Goal: Task Accomplishment & Management: Manage account settings

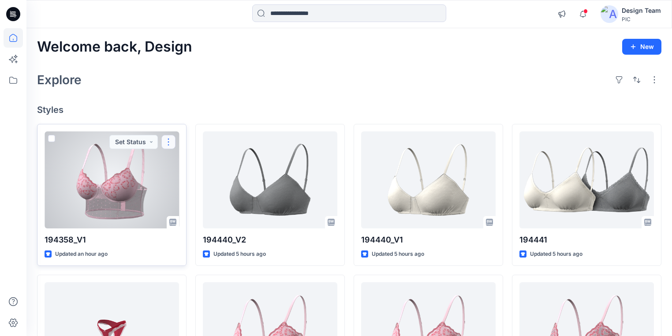
click at [168, 140] on button "button" at bounding box center [168, 142] width 14 height 14
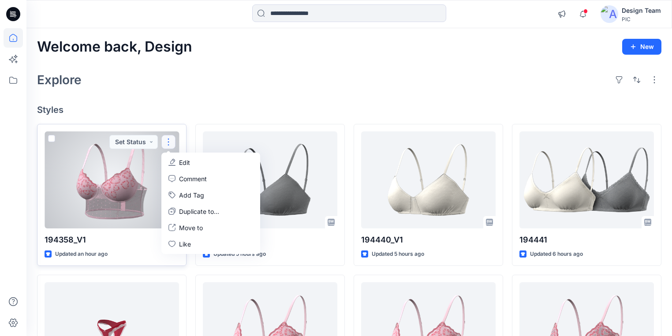
click at [180, 162] on p "Edit" at bounding box center [184, 162] width 11 height 9
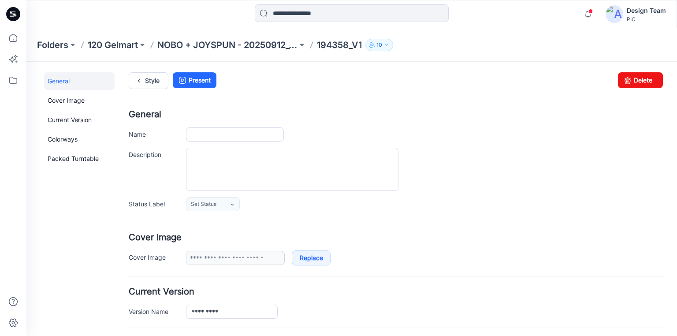
type input "*********"
type input "**********"
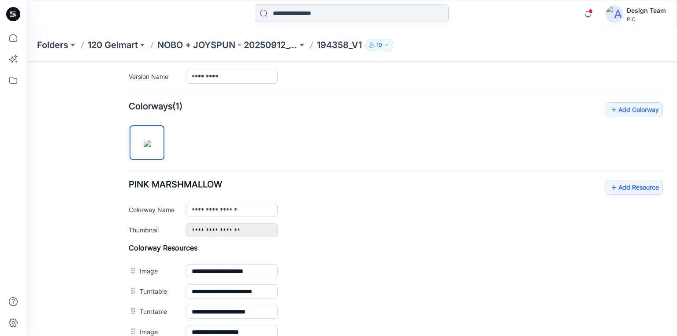
scroll to position [213, 0]
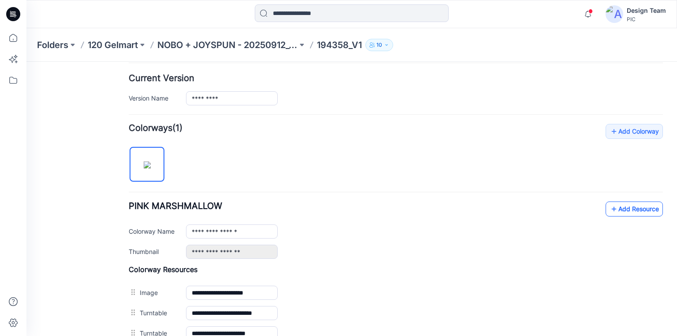
click at [633, 210] on link "Add Resource" at bounding box center [634, 209] width 57 height 15
click at [611, 206] on icon at bounding box center [614, 209] width 9 height 14
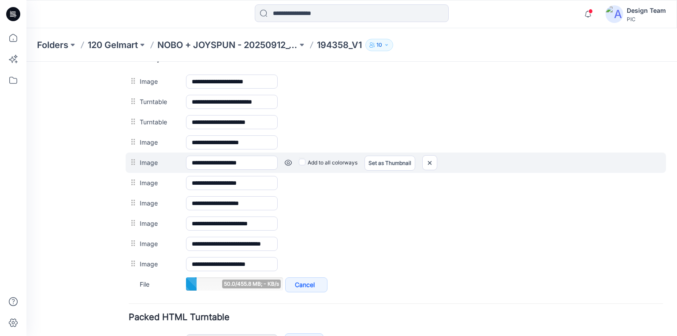
scroll to position [425, 0]
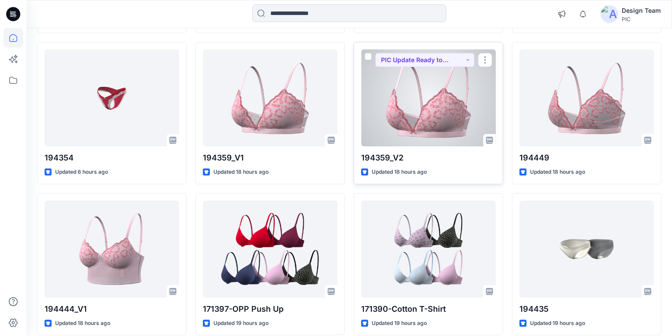
scroll to position [273, 0]
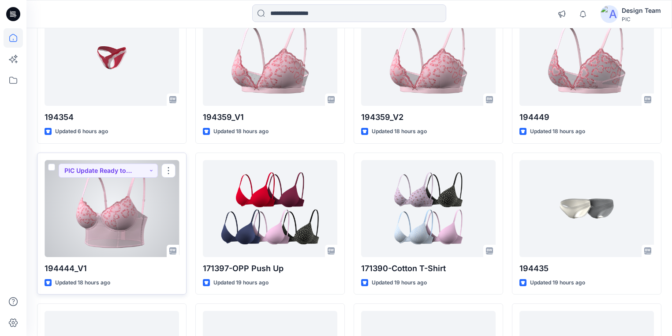
click at [108, 241] on div at bounding box center [112, 208] width 135 height 97
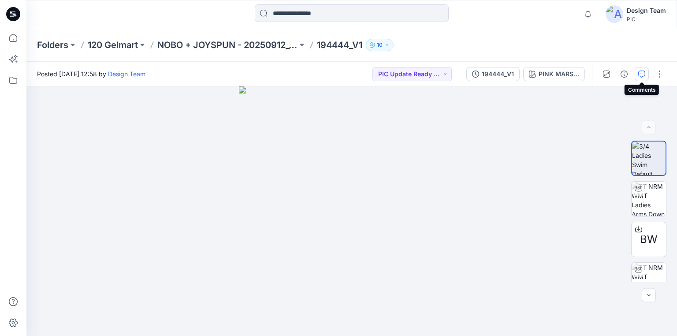
click at [642, 74] on icon "button" at bounding box center [642, 73] width 3 height 0
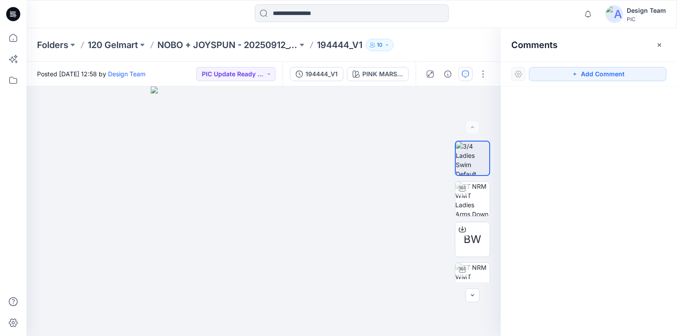
click at [586, 149] on div at bounding box center [589, 194] width 176 height 217
click at [483, 74] on button "button" at bounding box center [483, 74] width 14 height 14
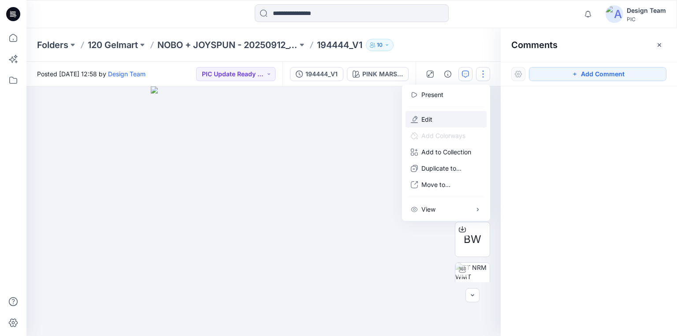
click at [430, 118] on p "Edit" at bounding box center [427, 119] width 11 height 9
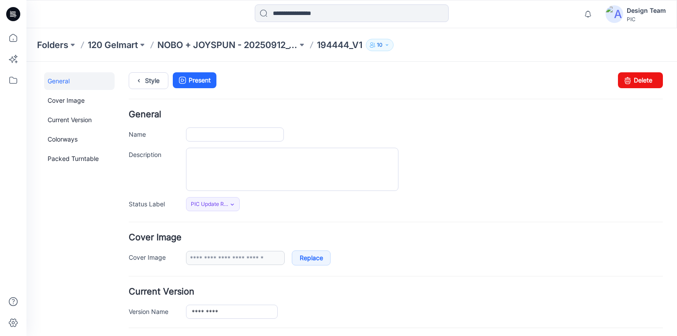
type input "*********"
type input "**********"
click at [635, 88] on div "Style Present Changes Saved Delete" at bounding box center [396, 91] width 535 height 38
click at [635, 82] on link "Delete" at bounding box center [640, 80] width 45 height 16
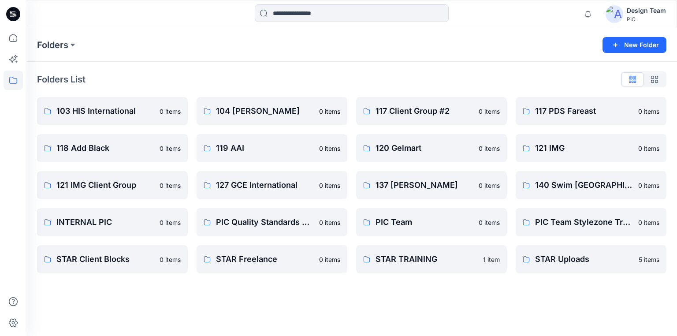
click at [15, 16] on icon at bounding box center [13, 14] width 14 height 14
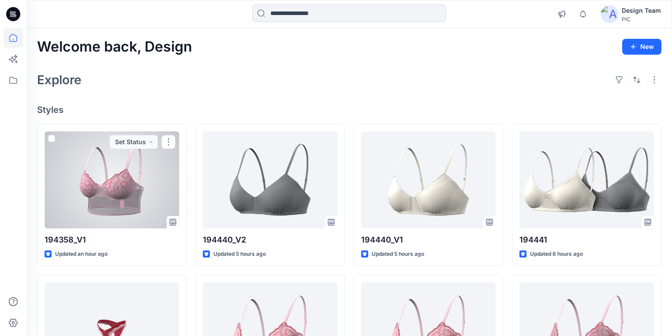
click at [108, 205] on div at bounding box center [112, 179] width 135 height 97
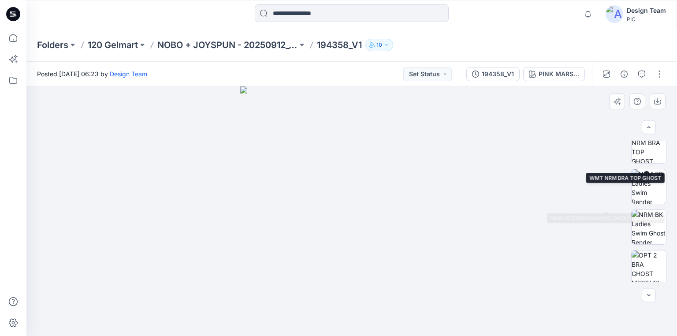
scroll to position [258, 0]
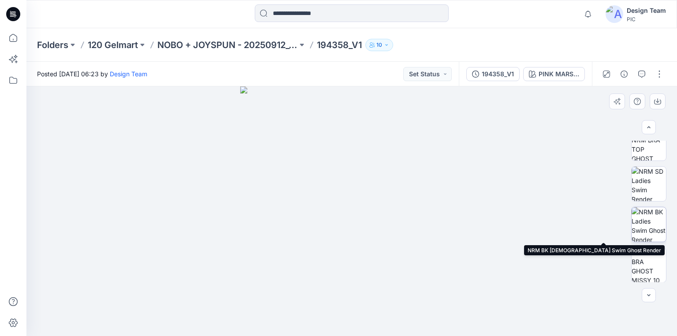
click at [645, 226] on img at bounding box center [649, 224] width 34 height 34
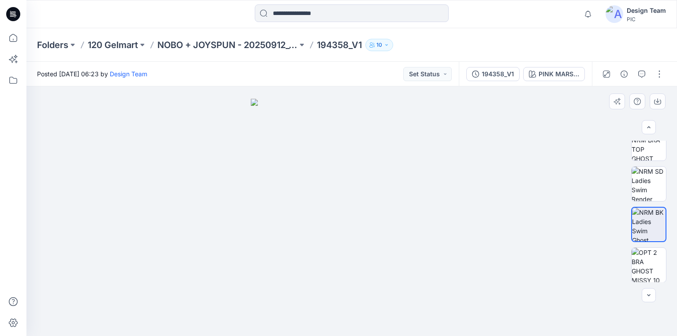
click at [170, 134] on div at bounding box center [351, 211] width 651 height 250
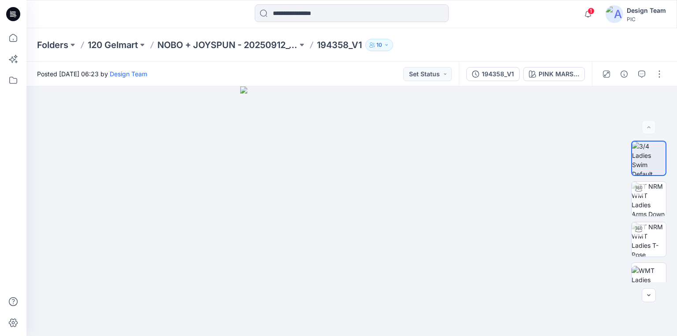
click at [11, 10] on icon at bounding box center [13, 14] width 14 height 14
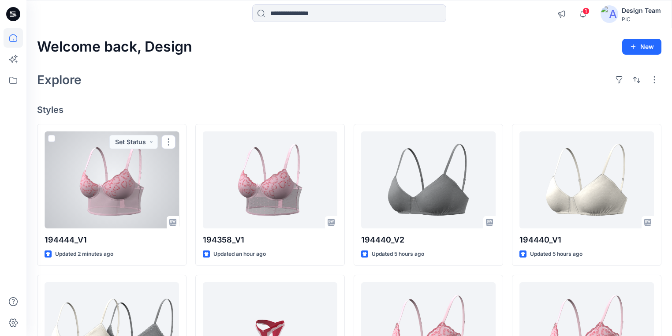
click at [142, 192] on div at bounding box center [112, 179] width 135 height 97
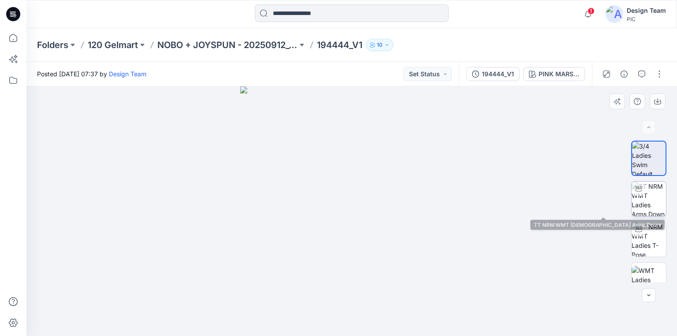
click at [654, 212] on img at bounding box center [649, 199] width 34 height 34
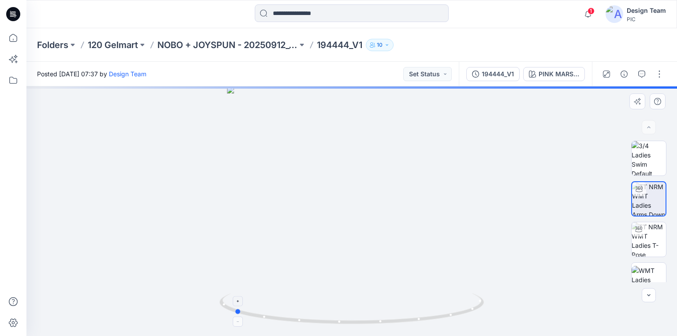
drag, startPoint x: 423, startPoint y: 320, endPoint x: 305, endPoint y: 303, distance: 119.0
click at [305, 303] on icon at bounding box center [353, 309] width 267 height 33
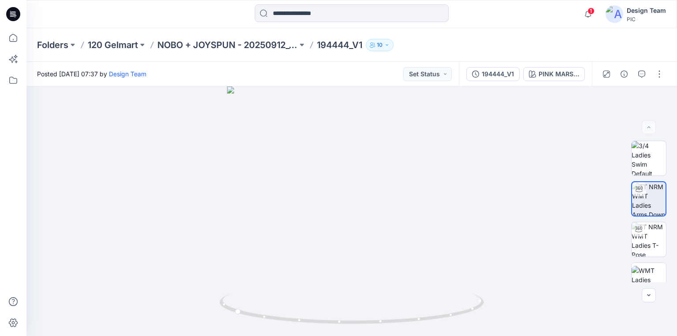
click at [14, 15] on icon at bounding box center [13, 14] width 14 height 14
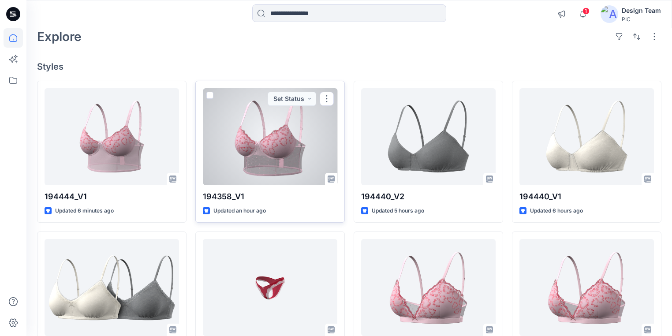
scroll to position [141, 0]
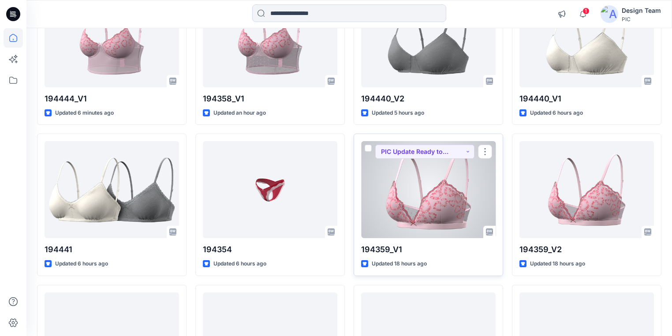
click at [466, 210] on div at bounding box center [428, 189] width 135 height 97
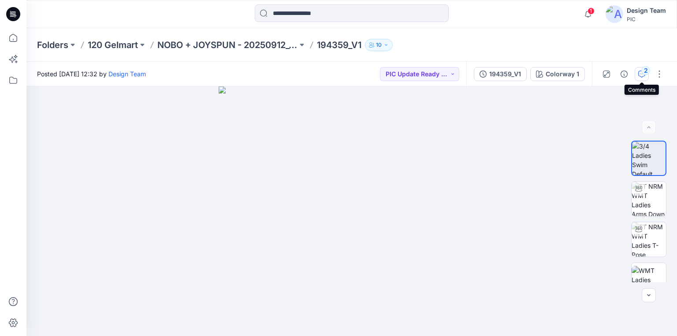
click at [642, 71] on div "2" at bounding box center [646, 70] width 9 height 9
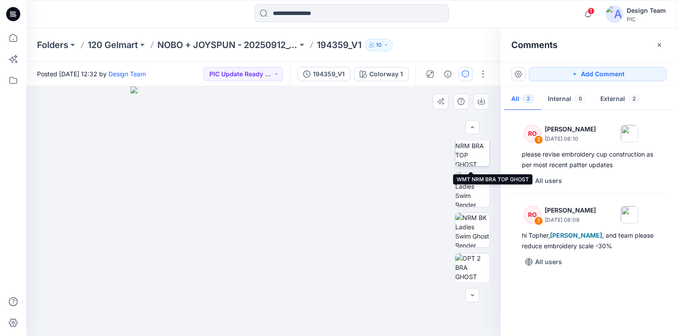
scroll to position [258, 0]
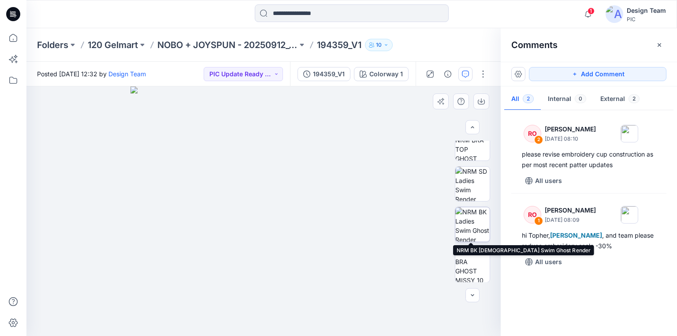
click at [476, 224] on img at bounding box center [473, 224] width 34 height 34
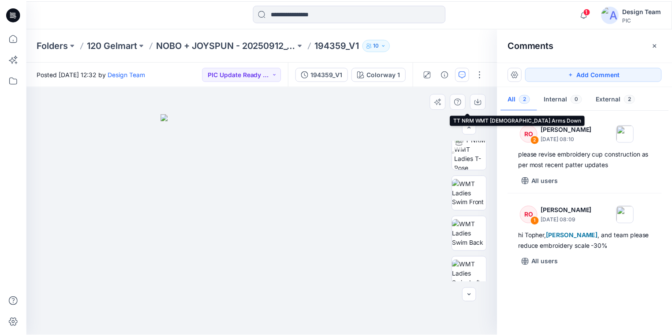
scroll to position [106, 0]
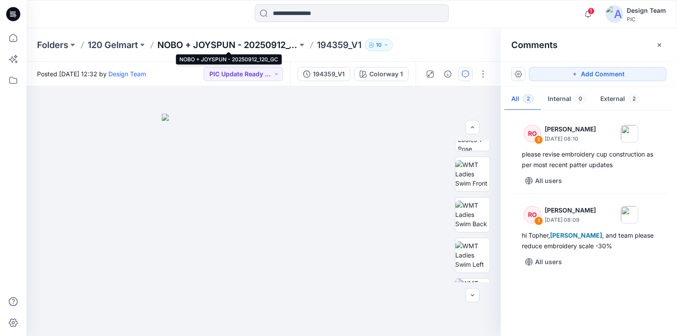
click at [235, 41] on p "NOBO + JOYSPUN - 20250912_120_GC" at bounding box center [227, 45] width 140 height 12
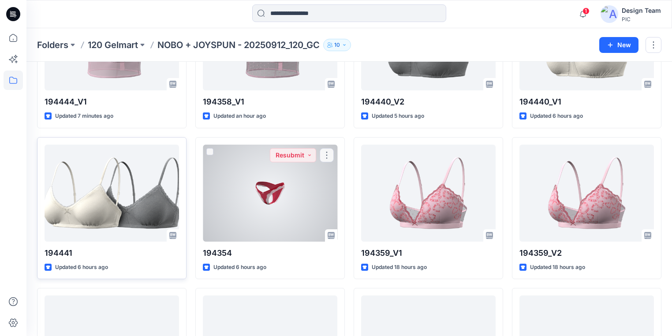
scroll to position [141, 0]
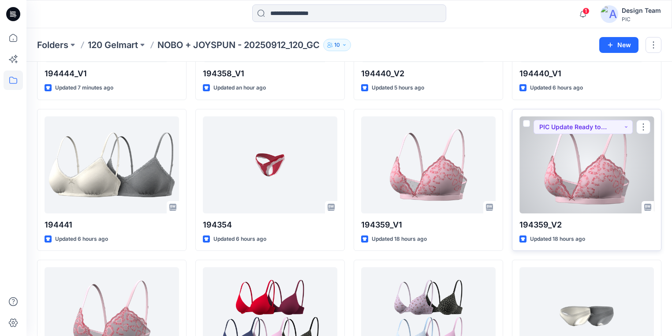
click at [608, 161] on div at bounding box center [587, 164] width 135 height 97
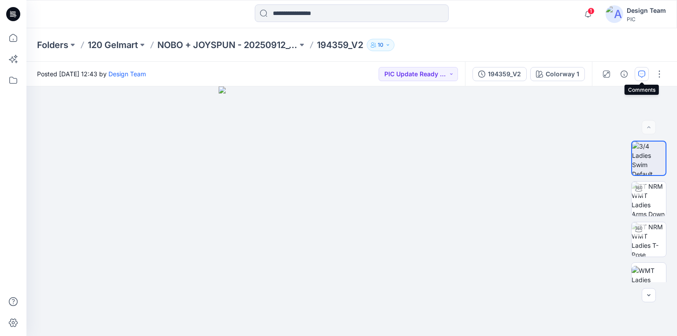
click at [642, 73] on icon "button" at bounding box center [642, 74] width 7 height 7
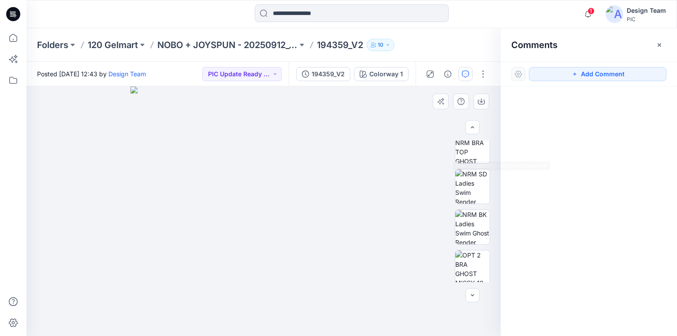
scroll to position [258, 0]
click at [464, 228] on img at bounding box center [473, 224] width 34 height 34
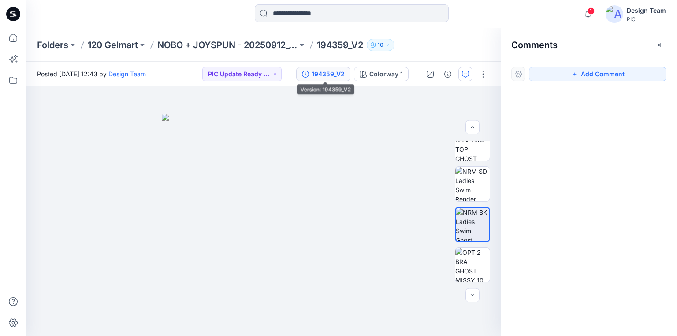
click at [340, 71] on div "194359_V2" at bounding box center [328, 74] width 33 height 10
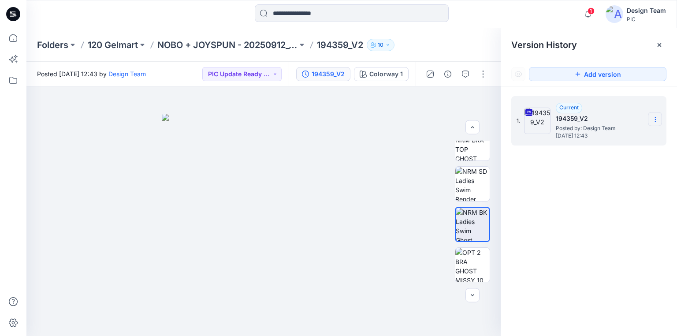
click at [654, 120] on icon at bounding box center [655, 119] width 7 height 7
click at [597, 136] on span "Download Source BW File" at bounding box center [611, 136] width 74 height 11
click at [564, 203] on div "1. Current 194359_V2 Posted by: Design Team Friday, September 26, 2025 12:43" at bounding box center [589, 217] width 176 height 262
click at [11, 13] on icon at bounding box center [13, 14] width 14 height 14
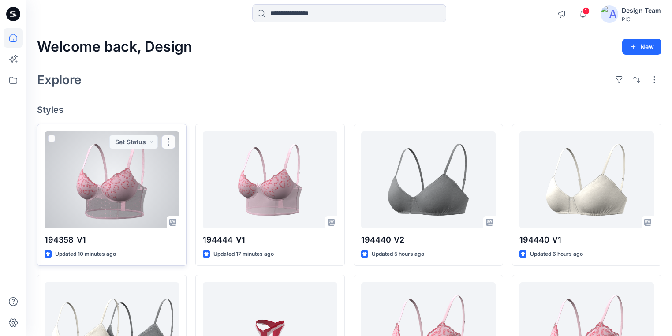
click at [90, 201] on div at bounding box center [112, 179] width 135 height 97
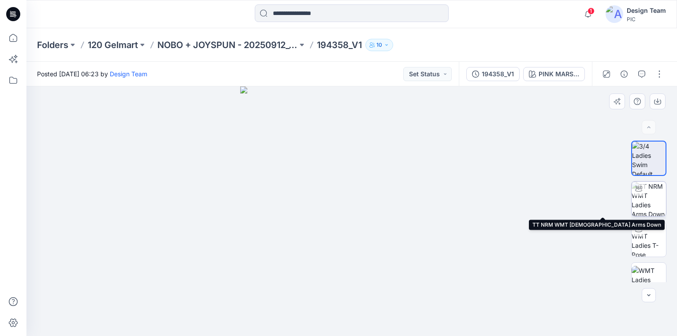
click at [651, 199] on img at bounding box center [649, 199] width 34 height 34
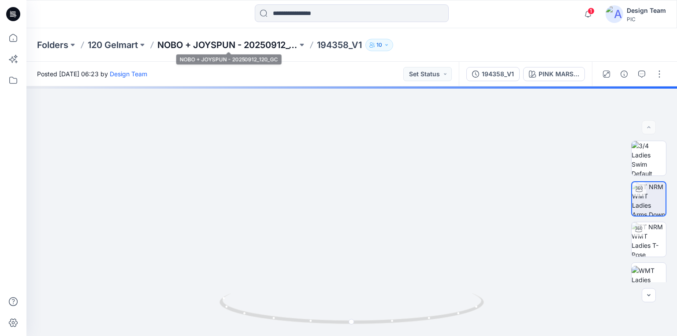
click at [266, 46] on p "NOBO + JOYSPUN - 20250912_120_GC" at bounding box center [227, 45] width 140 height 12
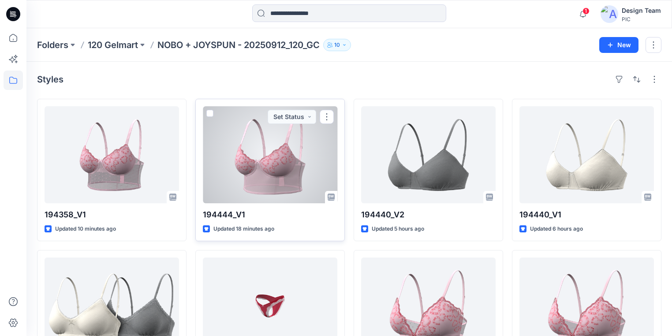
click at [236, 169] on div at bounding box center [270, 154] width 135 height 97
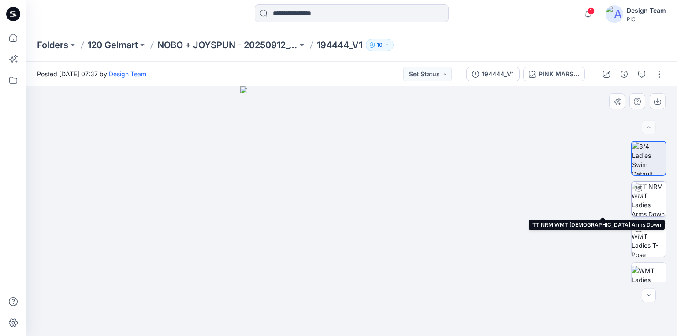
click at [649, 192] on img at bounding box center [649, 199] width 34 height 34
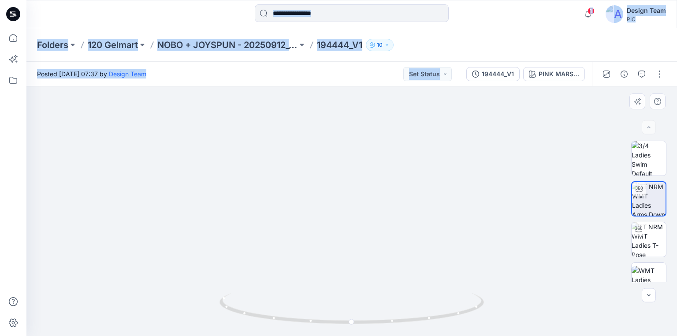
click at [141, 159] on img at bounding box center [351, 149] width 499 height 374
click at [554, 174] on img at bounding box center [351, 149] width 499 height 374
click at [645, 75] on icon "button" at bounding box center [642, 74] width 7 height 7
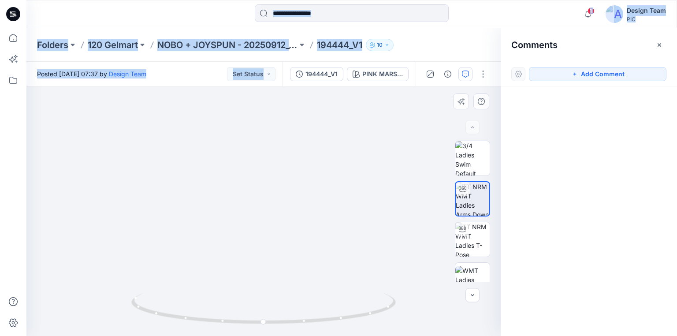
click at [435, 102] on img at bounding box center [263, 149] width 499 height 374
click at [485, 75] on button "button" at bounding box center [483, 74] width 14 height 14
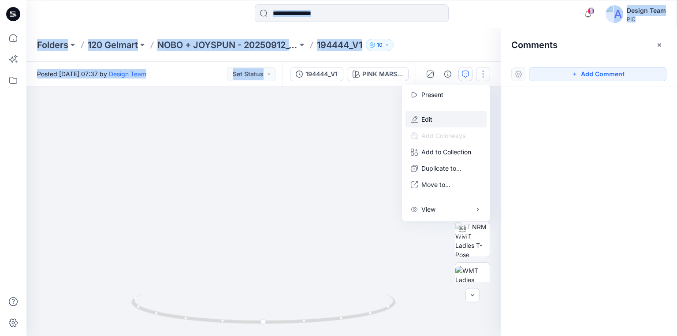
click at [435, 118] on button "Edit" at bounding box center [446, 119] width 81 height 16
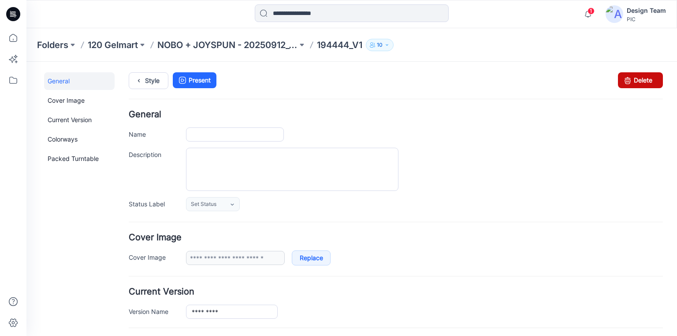
type input "*********"
type input "**********"
click at [636, 78] on link "Delete" at bounding box center [640, 80] width 45 height 16
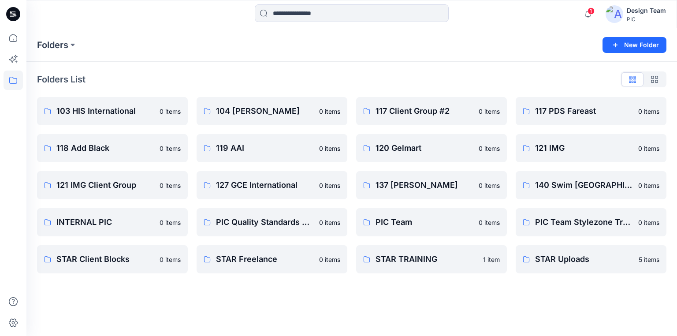
click at [13, 12] on icon at bounding box center [13, 11] width 4 height 0
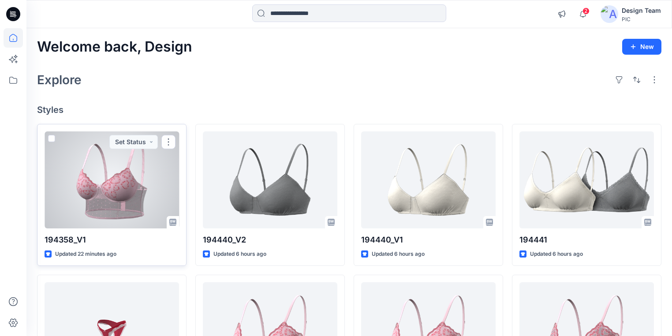
click at [166, 196] on div at bounding box center [112, 179] width 135 height 97
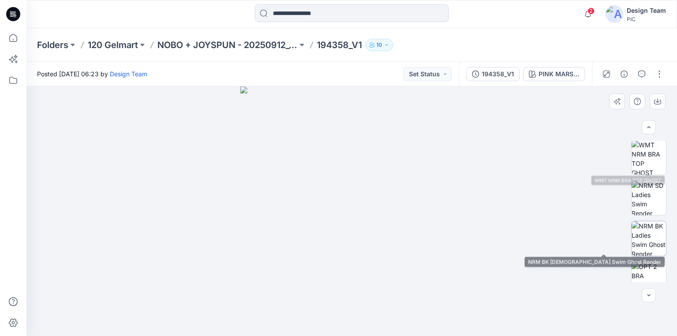
scroll to position [247, 0]
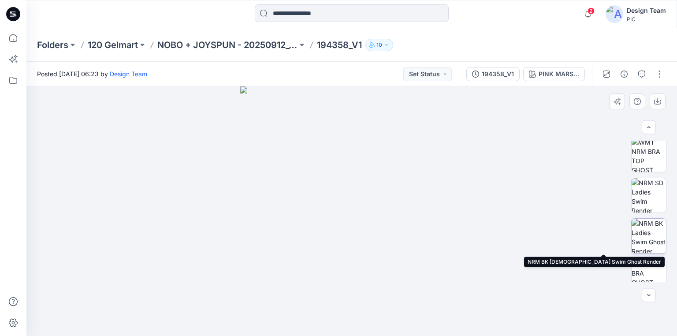
click at [650, 237] on img at bounding box center [649, 236] width 34 height 34
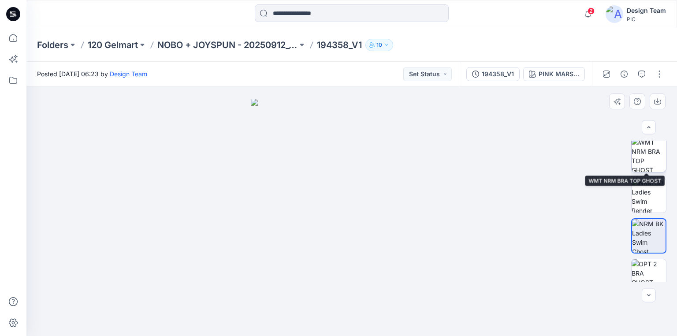
click at [652, 160] on img at bounding box center [649, 155] width 34 height 34
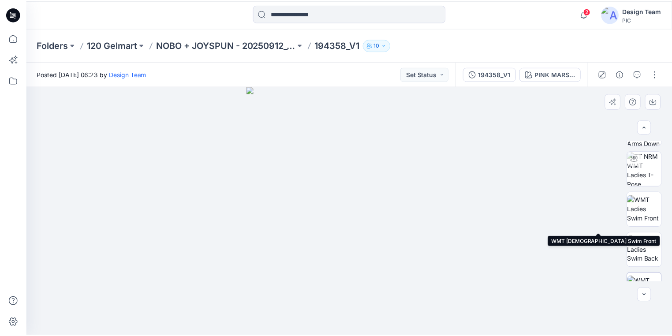
scroll to position [0, 0]
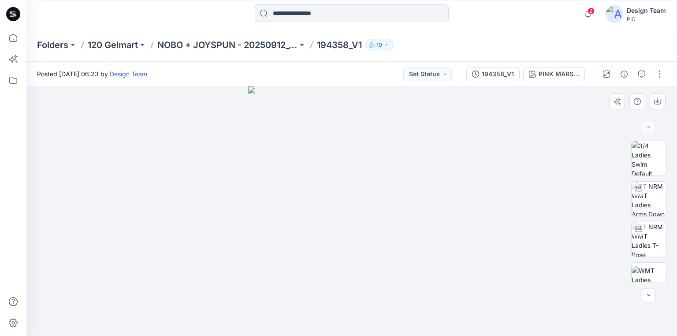
click at [141, 169] on div at bounding box center [351, 211] width 651 height 250
click at [13, 15] on icon at bounding box center [13, 14] width 14 height 14
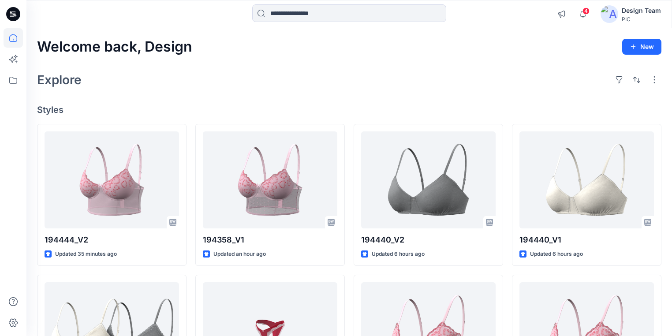
click at [13, 11] on icon at bounding box center [13, 11] width 4 height 0
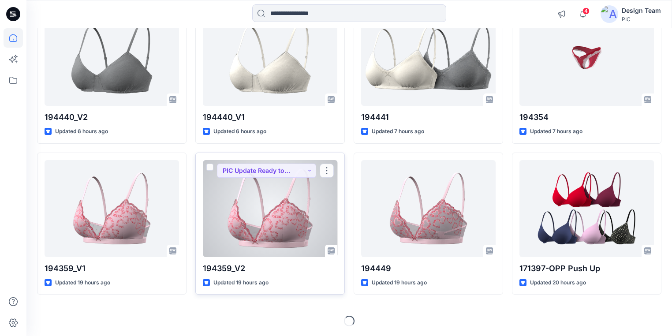
scroll to position [273, 0]
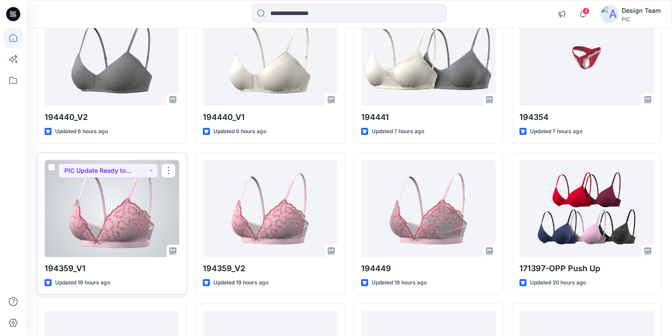
click at [119, 217] on div at bounding box center [112, 208] width 135 height 97
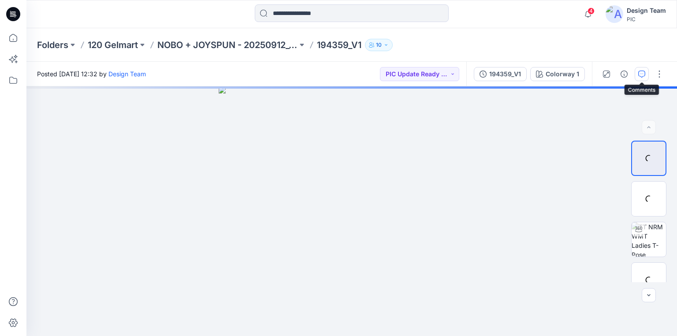
click at [638, 76] on button "button" at bounding box center [642, 74] width 14 height 14
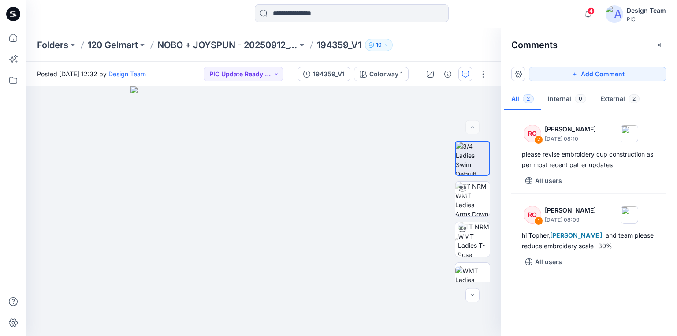
click at [12, 14] on icon at bounding box center [13, 14] width 14 height 14
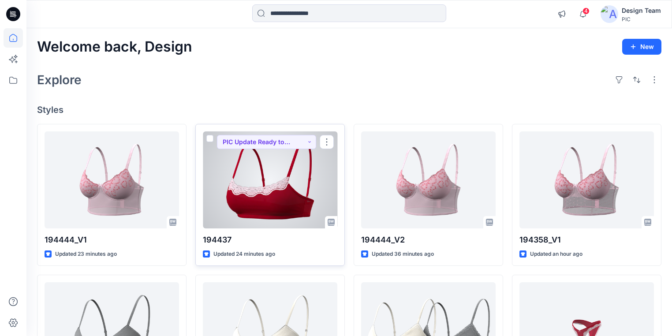
click at [260, 214] on div at bounding box center [270, 179] width 135 height 97
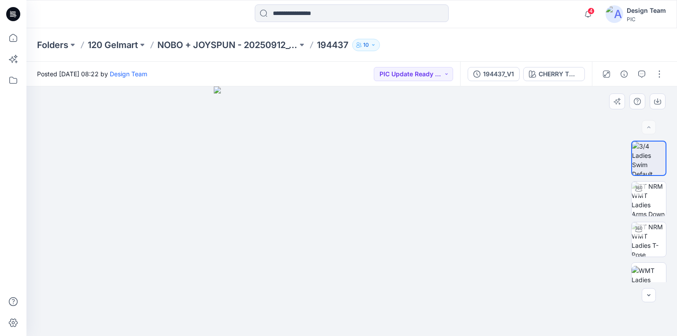
click at [511, 242] on div at bounding box center [351, 211] width 651 height 250
click at [515, 236] on div at bounding box center [351, 211] width 651 height 250
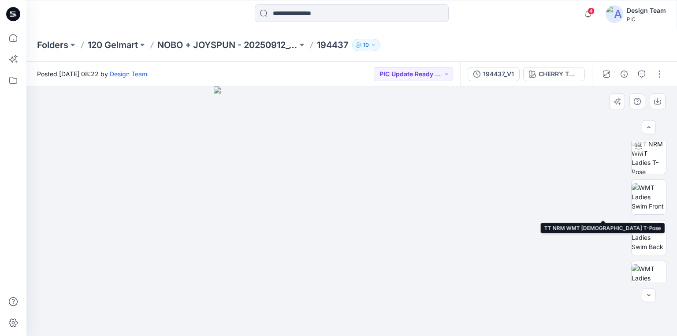
scroll to position [106, 0]
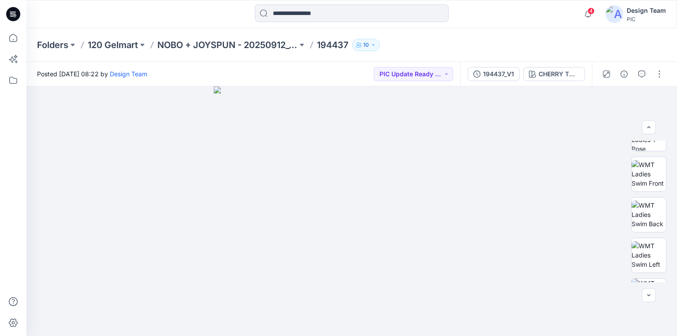
click at [12, 16] on icon at bounding box center [12, 16] width 4 height 0
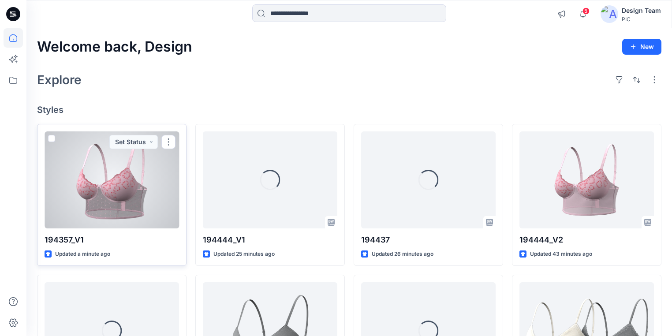
click at [110, 214] on div at bounding box center [112, 179] width 135 height 97
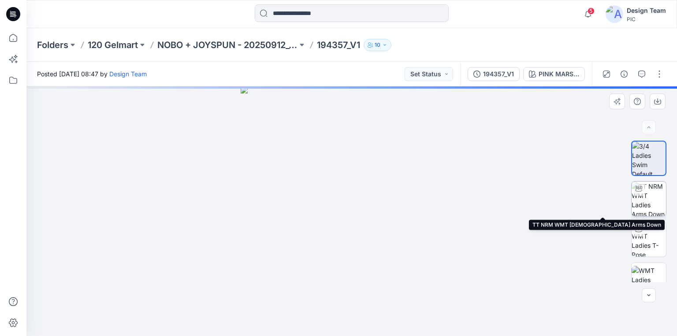
click at [651, 203] on img at bounding box center [649, 199] width 34 height 34
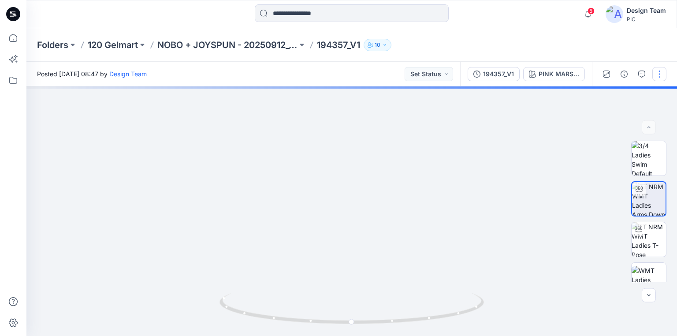
click at [658, 68] on button "button" at bounding box center [660, 74] width 14 height 14
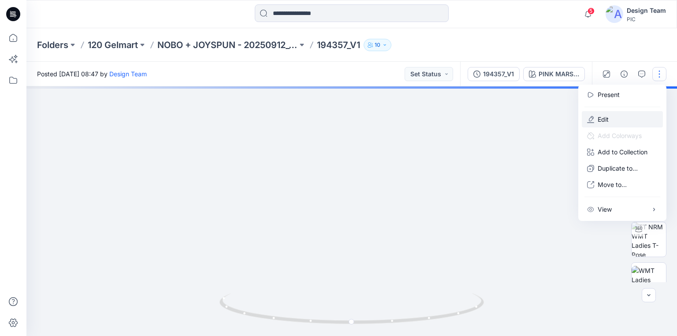
click at [599, 116] on p "Edit" at bounding box center [603, 119] width 11 height 9
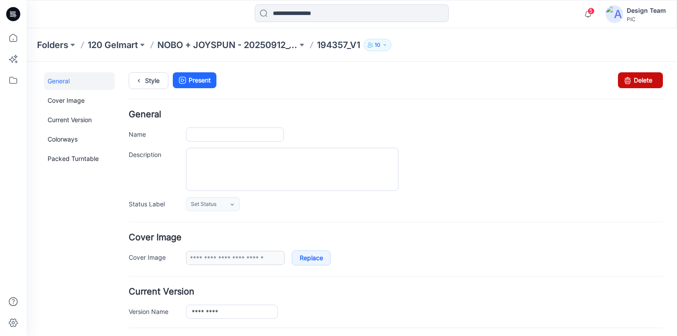
type input "*********"
type input "**********"
click at [627, 79] on icon at bounding box center [628, 80] width 12 height 16
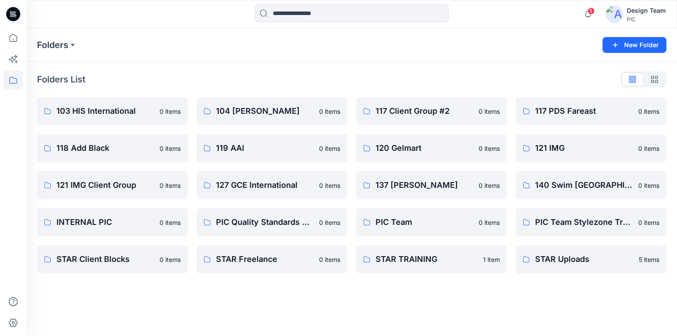
click at [13, 14] on icon at bounding box center [15, 14] width 4 height 0
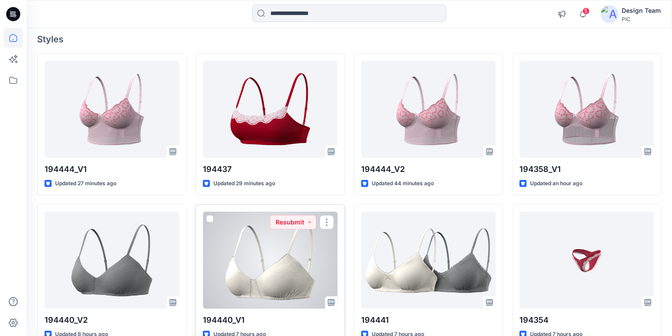
scroll to position [35, 0]
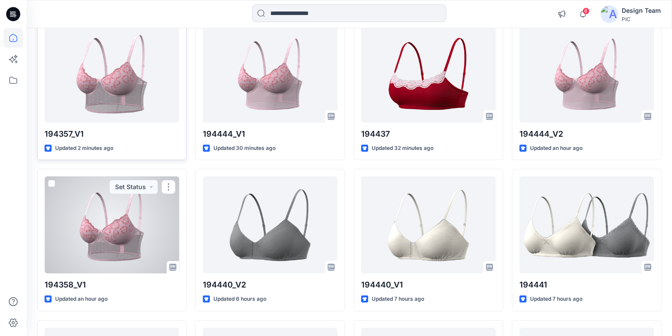
scroll to position [71, 0]
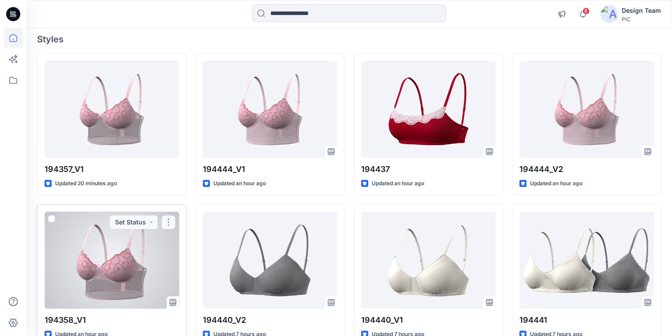
click at [168, 220] on button "button" at bounding box center [168, 222] width 14 height 14
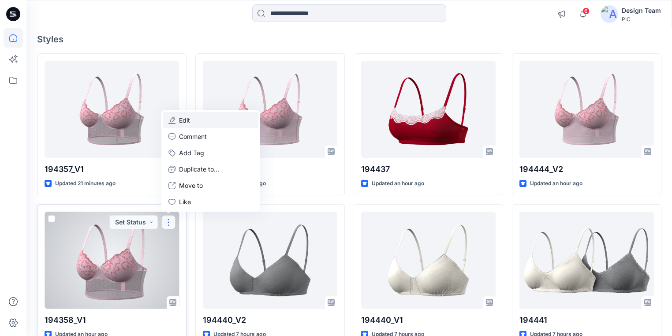
click at [189, 118] on p "Edit" at bounding box center [184, 120] width 11 height 9
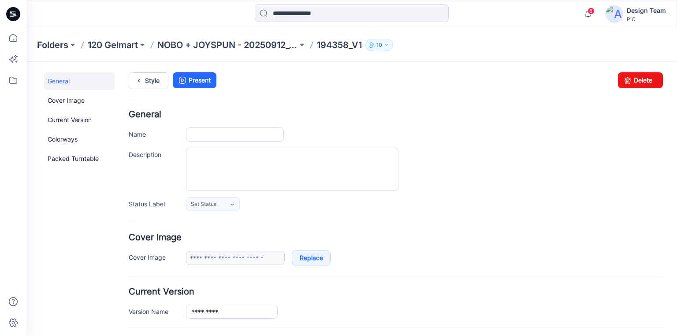
type input "*********"
type input "**********"
click at [638, 79] on link "Delete" at bounding box center [640, 80] width 45 height 16
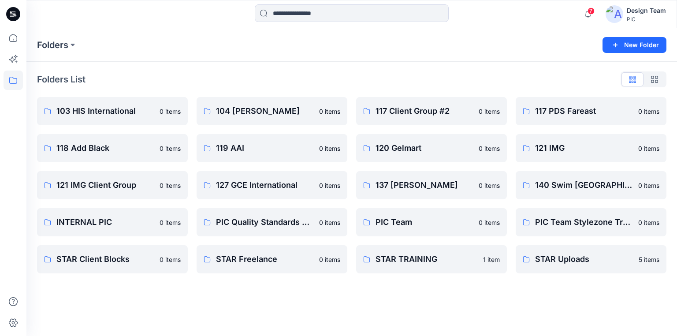
click at [173, 48] on div "Folders" at bounding box center [317, 45] width 561 height 12
drag, startPoint x: 11, startPoint y: 16, endPoint x: 18, endPoint y: 6, distance: 11.7
click at [11, 16] on icon at bounding box center [12, 16] width 4 height 0
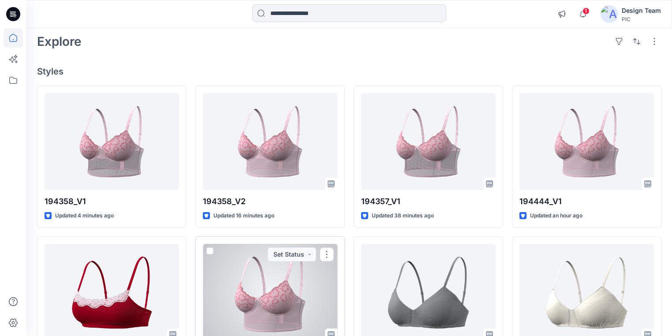
scroll to position [35, 0]
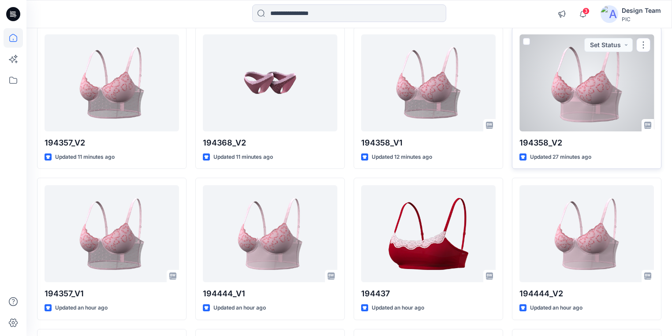
scroll to position [106, 0]
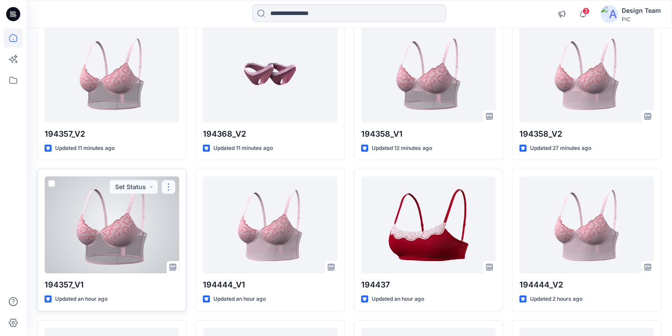
click at [169, 184] on button "button" at bounding box center [168, 187] width 14 height 14
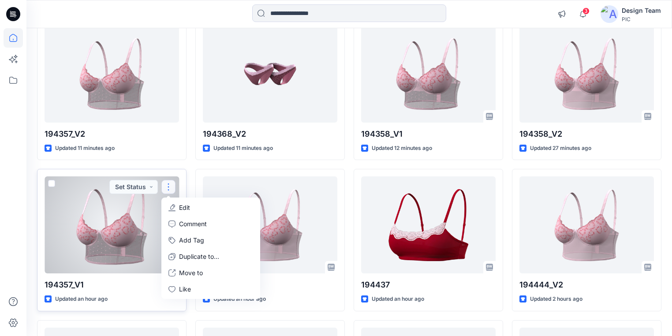
click at [198, 207] on button "Edit" at bounding box center [210, 207] width 95 height 16
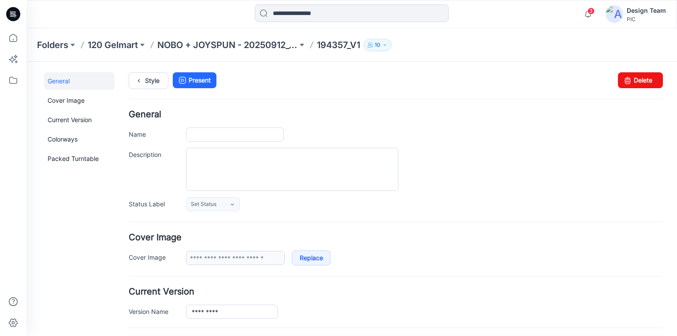
type input "*********"
type input "**********"
click at [629, 82] on link "Delete" at bounding box center [640, 80] width 45 height 16
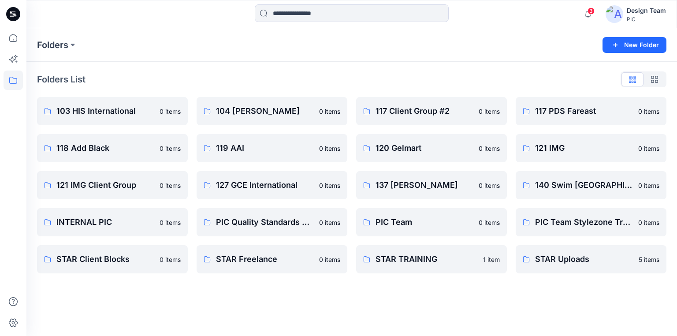
click at [13, 14] on icon at bounding box center [13, 14] width 14 height 14
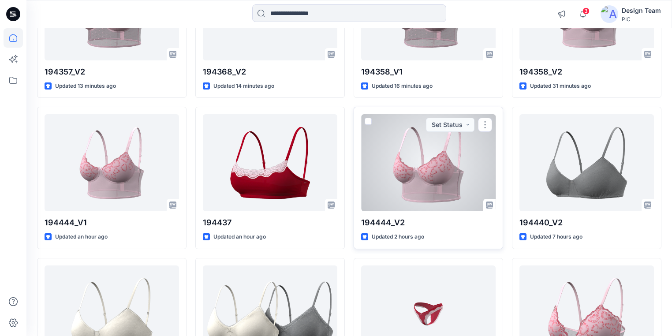
scroll to position [176, 0]
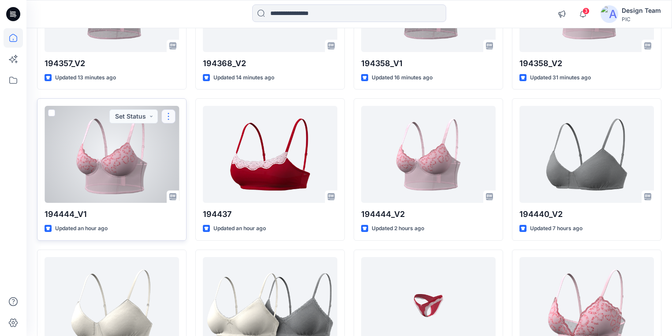
click at [168, 115] on button "button" at bounding box center [168, 116] width 14 height 14
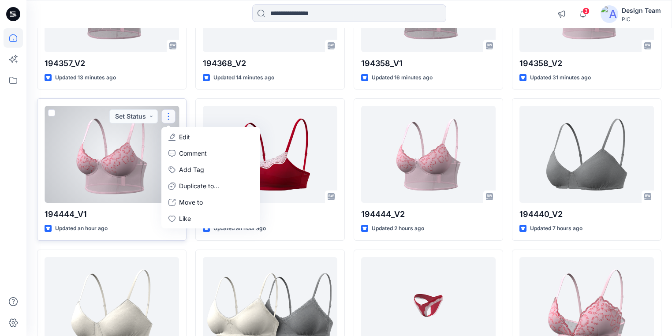
click at [194, 133] on button "Edit" at bounding box center [210, 137] width 95 height 16
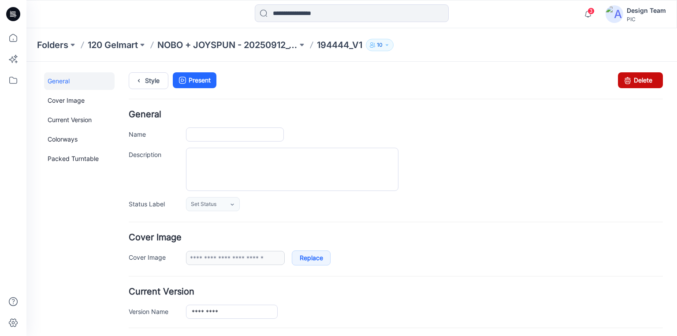
type input "*********"
type input "**********"
click at [628, 78] on icon at bounding box center [628, 80] width 12 height 16
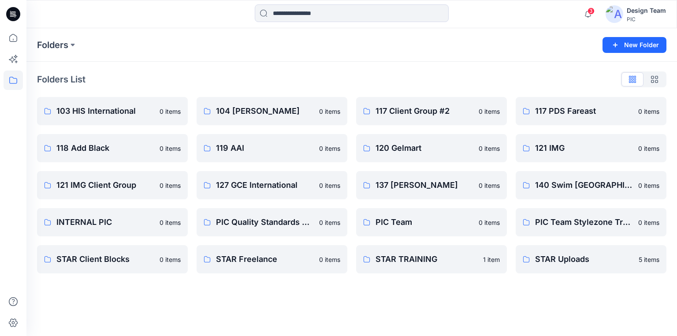
click at [11, 12] on icon at bounding box center [11, 12] width 2 height 0
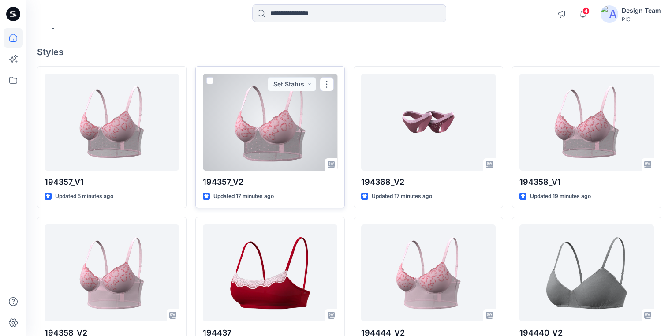
scroll to position [71, 0]
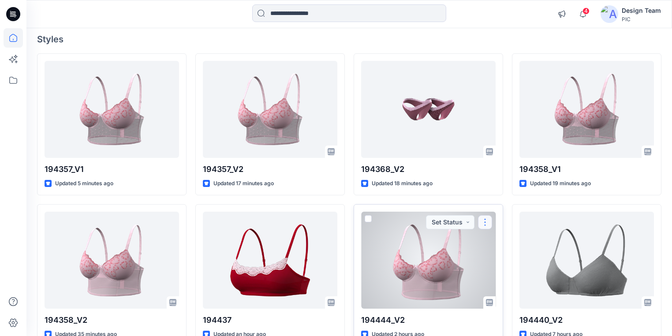
click at [484, 222] on button "button" at bounding box center [485, 222] width 14 height 14
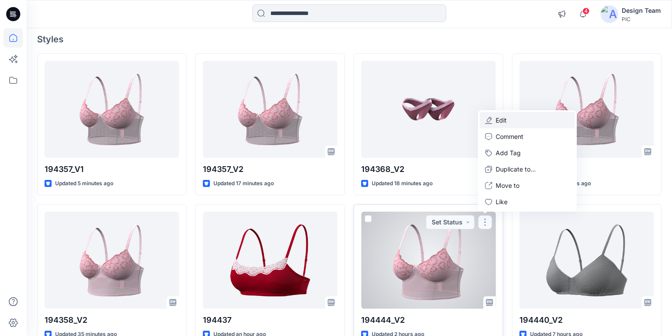
click at [507, 120] on button "Edit" at bounding box center [527, 120] width 95 height 16
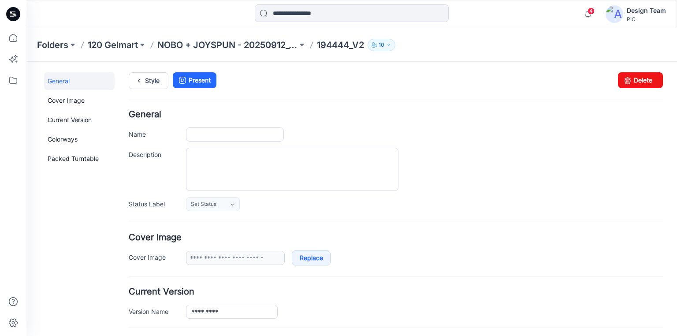
type input "*********"
type input "**********"
drag, startPoint x: 629, startPoint y: 81, endPoint x: 393, endPoint y: 99, distance: 235.8
click at [629, 81] on icon at bounding box center [628, 80] width 12 height 16
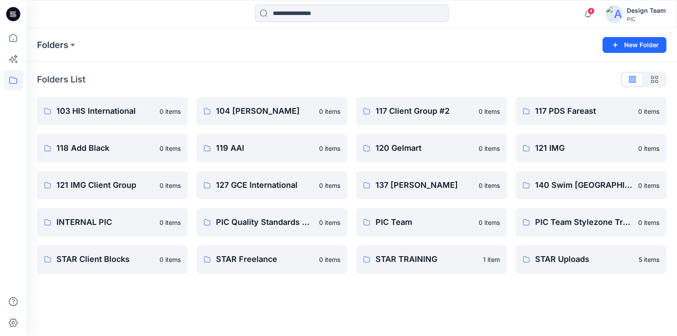
click at [12, 12] on icon at bounding box center [13, 11] width 4 height 0
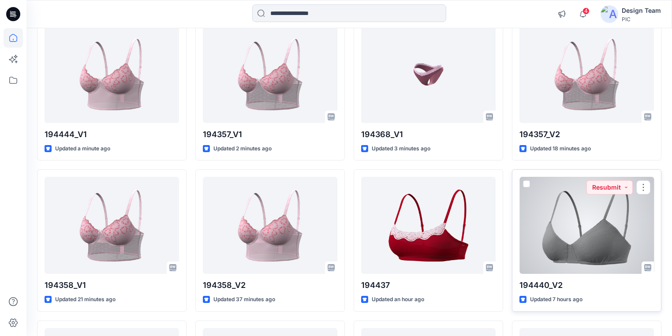
scroll to position [106, 0]
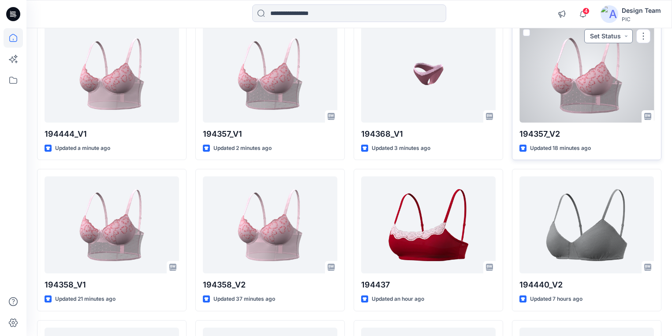
click at [627, 37] on button "Set Status" at bounding box center [608, 36] width 49 height 14
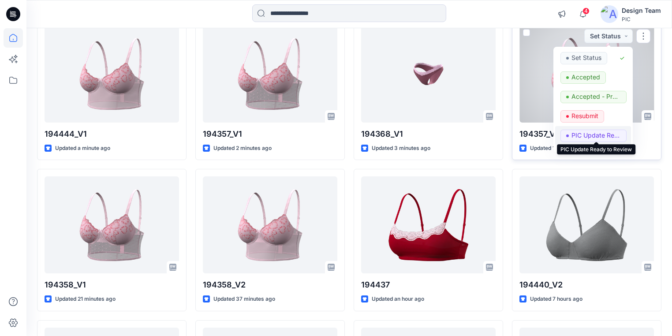
click at [585, 132] on p "PIC Update Ready to Review" at bounding box center [596, 135] width 49 height 11
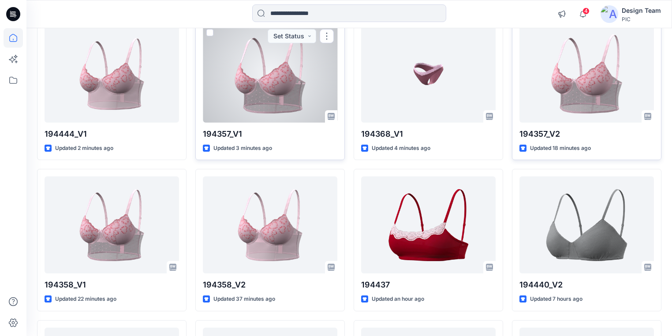
scroll to position [71, 0]
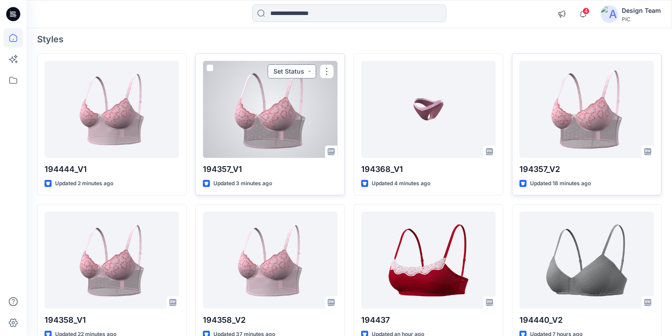
click at [311, 71] on button "Set Status" at bounding box center [292, 71] width 49 height 14
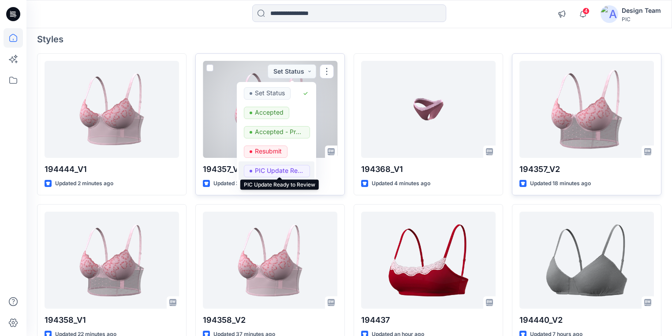
click at [271, 170] on p "PIC Update Ready to Review" at bounding box center [279, 170] width 49 height 11
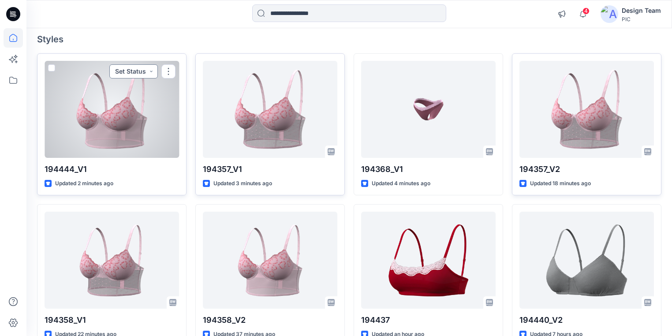
click at [151, 69] on button "Set Status" at bounding box center [133, 71] width 49 height 14
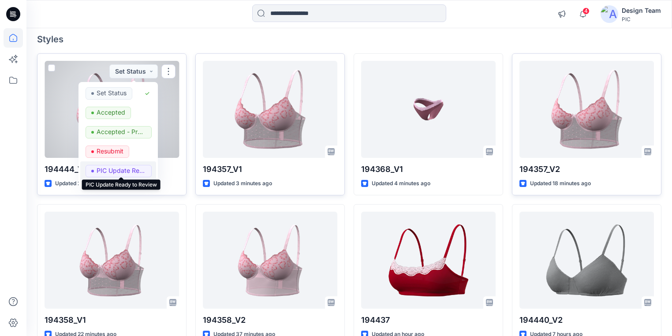
click at [115, 170] on p "PIC Update Ready to Review" at bounding box center [121, 170] width 49 height 11
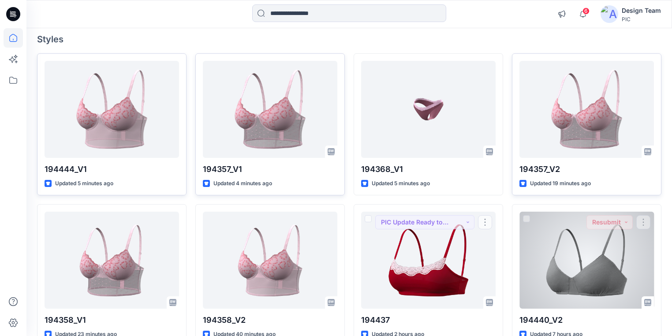
click at [536, 279] on div at bounding box center [587, 260] width 135 height 97
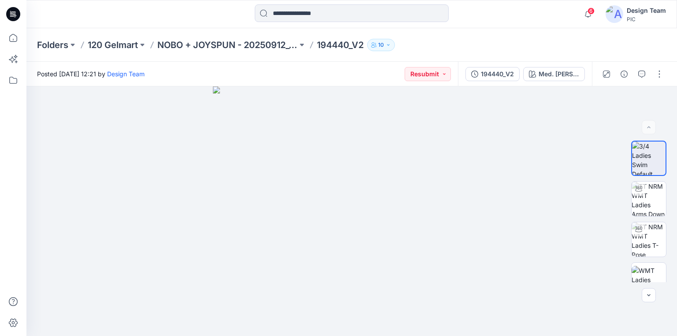
click at [12, 13] on icon at bounding box center [14, 13] width 4 height 0
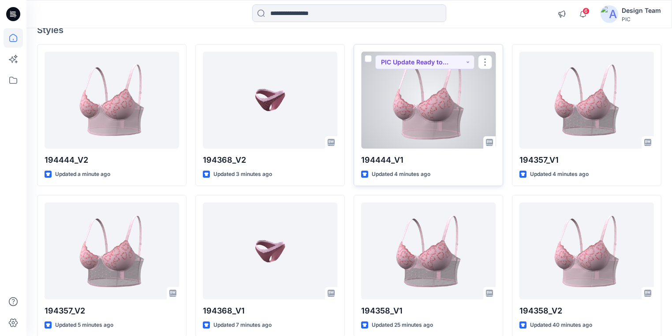
scroll to position [71, 0]
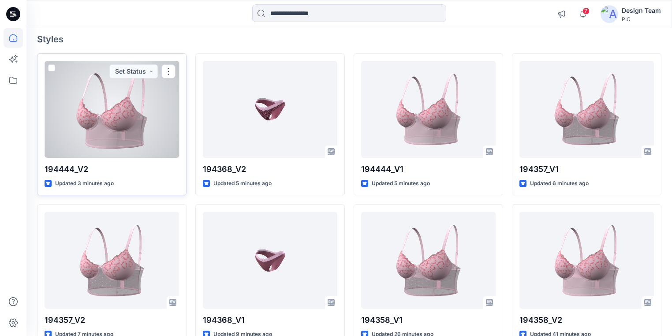
click at [142, 120] on div at bounding box center [112, 109] width 135 height 97
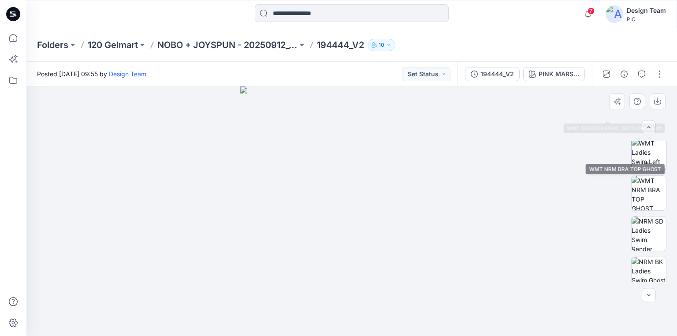
scroll to position [258, 0]
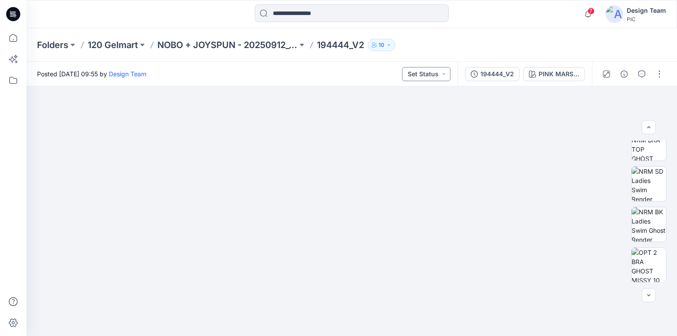
click at [444, 76] on button "Set Status" at bounding box center [426, 74] width 49 height 14
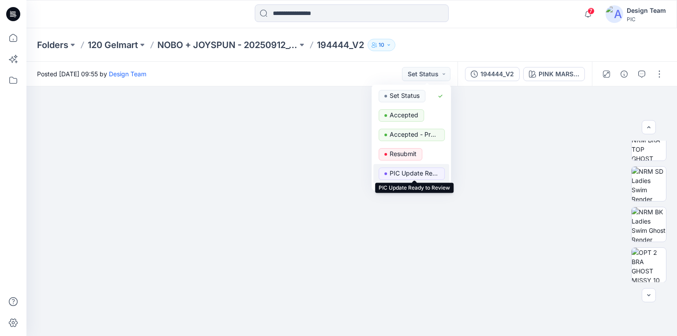
click at [409, 173] on p "PIC Update Ready to Review" at bounding box center [414, 173] width 49 height 11
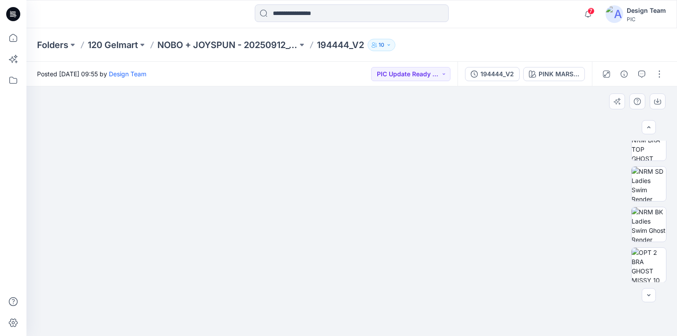
click at [179, 146] on div at bounding box center [351, 211] width 651 height 250
